Goal: Task Accomplishment & Management: Manage account settings

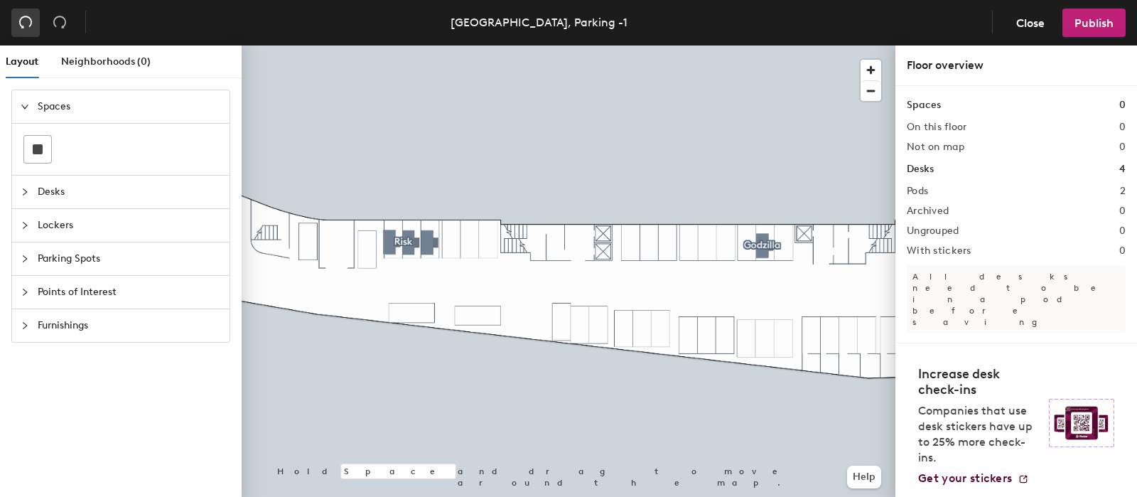
click at [28, 24] on icon "undo" at bounding box center [25, 22] width 14 height 14
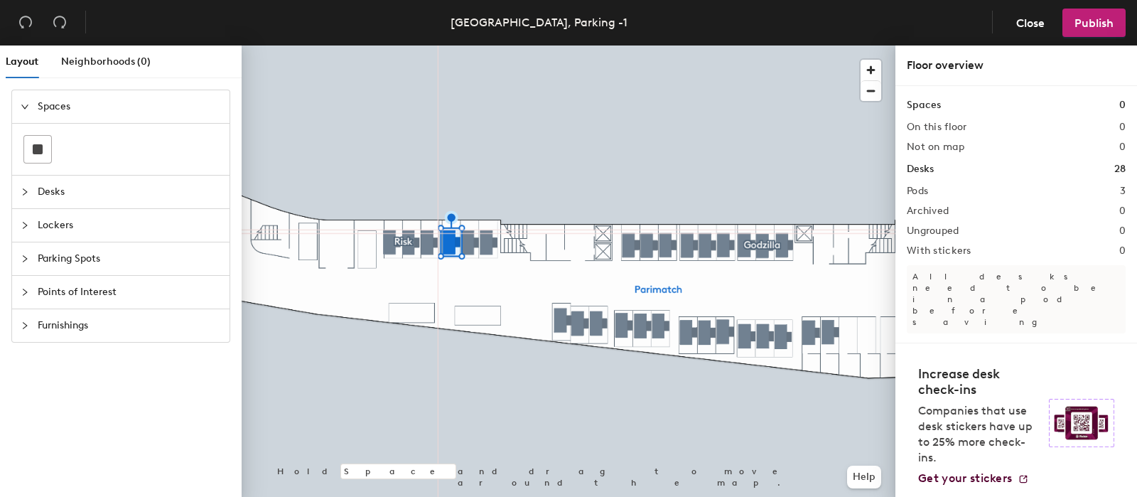
click at [466, 45] on div at bounding box center [569, 45] width 654 height 0
click at [1087, 23] on span "Publish" at bounding box center [1093, 22] width 39 height 13
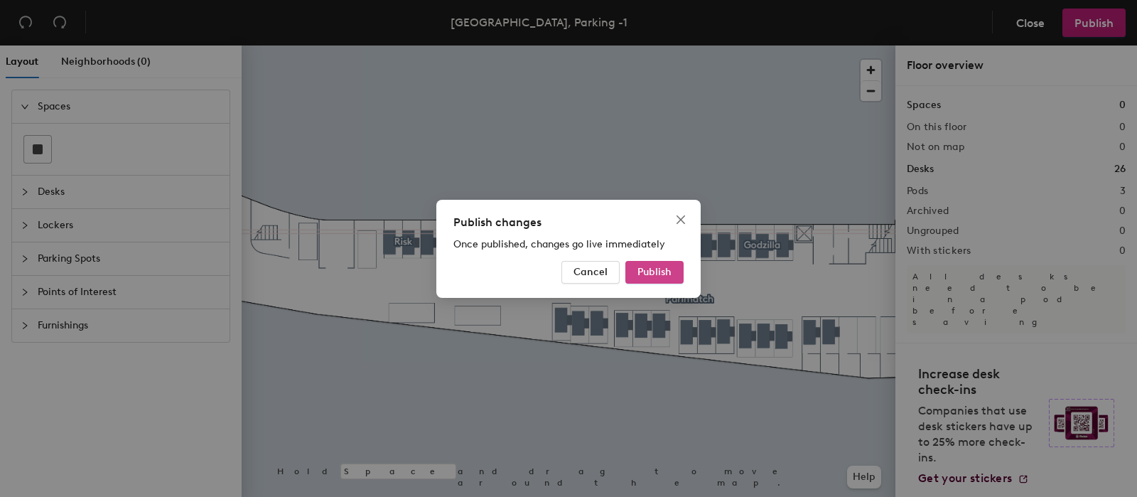
click at [664, 269] on span "Publish" at bounding box center [654, 272] width 34 height 12
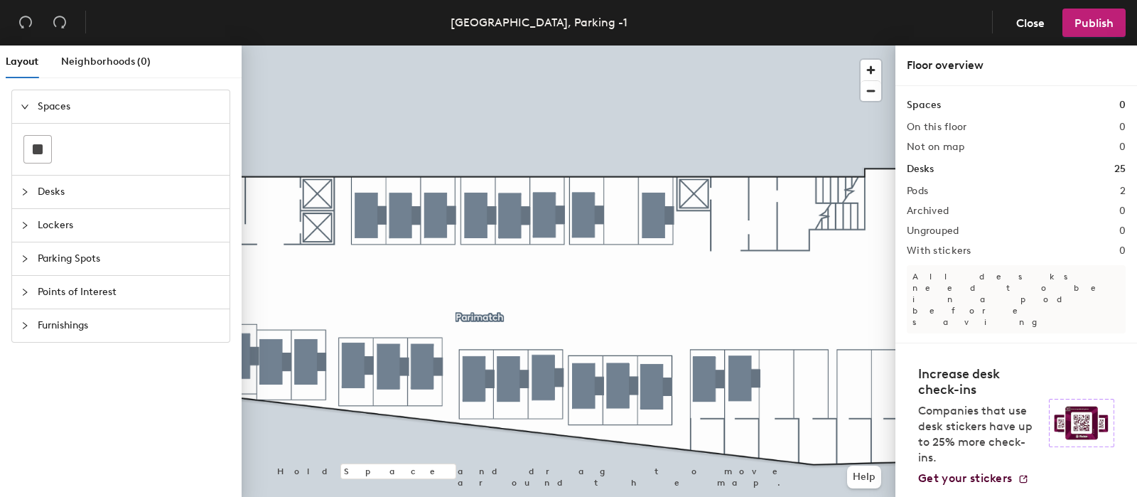
click at [53, 318] on span "Furnishings" at bounding box center [129, 325] width 183 height 33
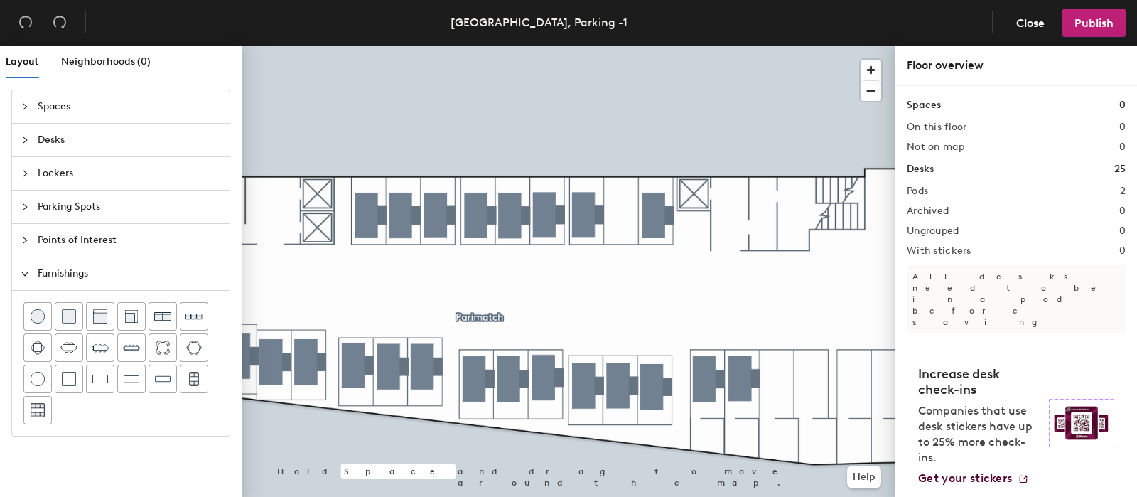
click at [16, 229] on div "Points of Interest" at bounding box center [120, 240] width 217 height 33
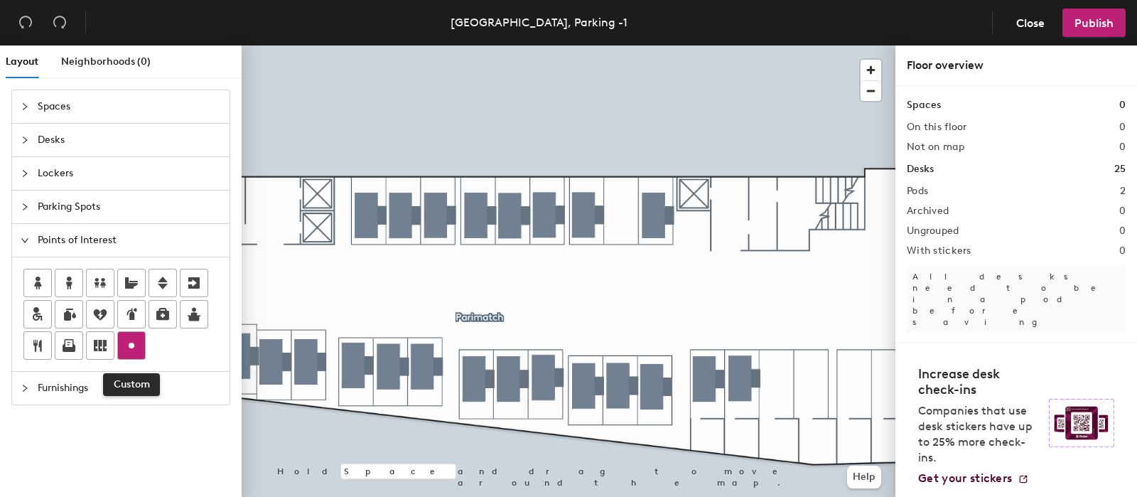
click at [130, 350] on icon at bounding box center [131, 345] width 17 height 17
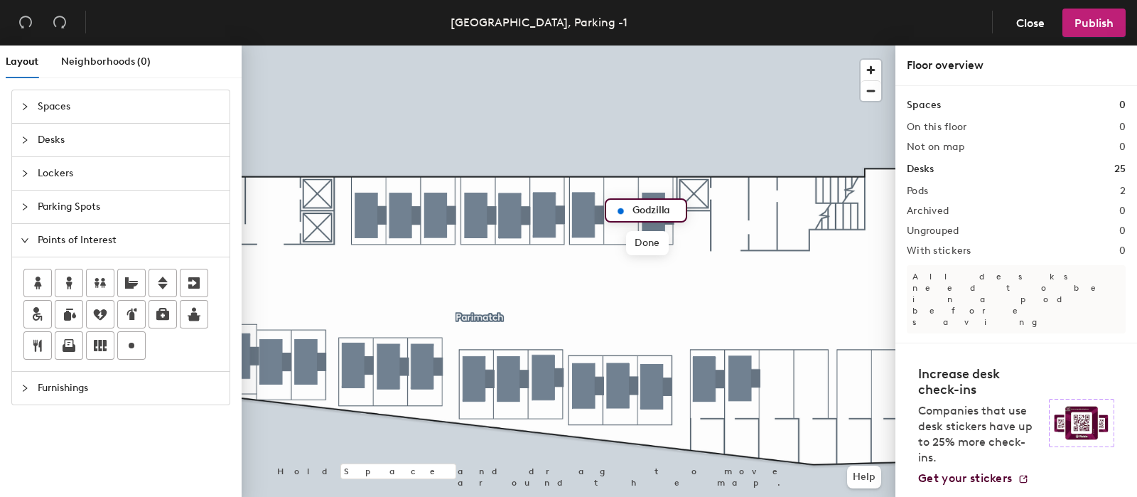
type input "Godzilla"
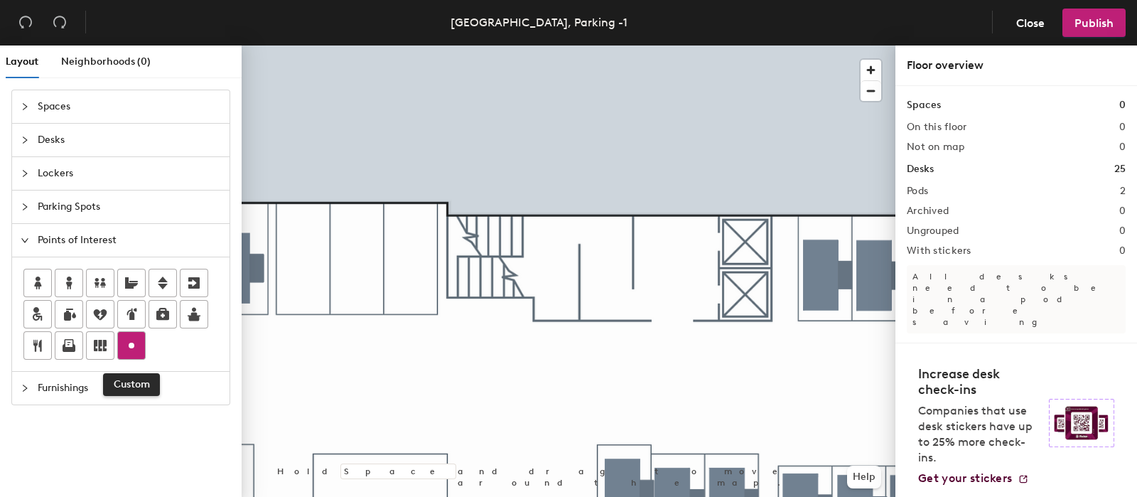
click at [128, 348] on icon at bounding box center [131, 345] width 17 height 17
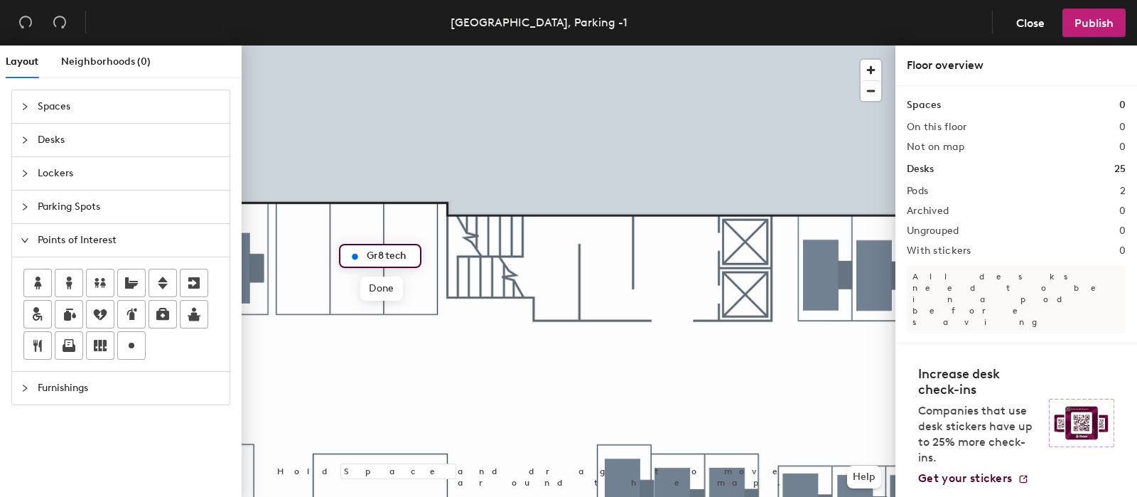
type input "Gr8 tech"
click at [1086, 15] on button "Publish" at bounding box center [1093, 23] width 63 height 28
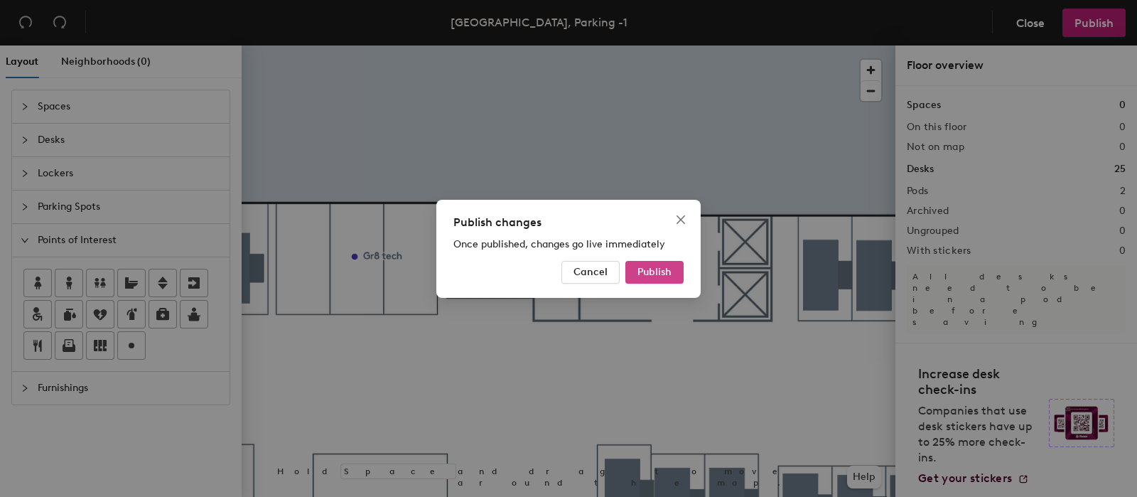
click at [650, 272] on span "Publish" at bounding box center [654, 272] width 34 height 12
